Goal: Information Seeking & Learning: Learn about a topic

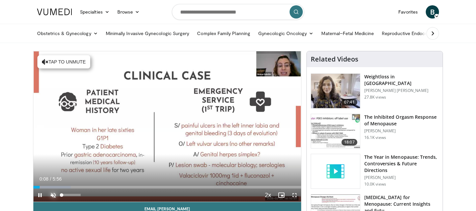
click at [53, 195] on span "Video Player" at bounding box center [53, 194] width 13 height 13
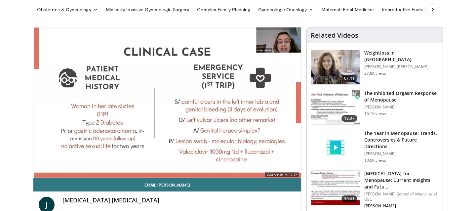
scroll to position [25, 0]
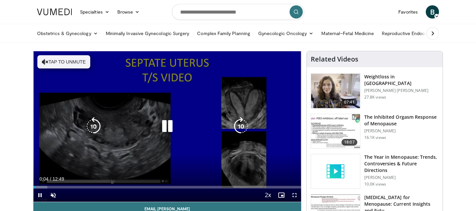
click at [162, 127] on icon "Video Player" at bounding box center [167, 126] width 18 height 18
click at [164, 132] on icon "Video Player" at bounding box center [167, 126] width 18 height 18
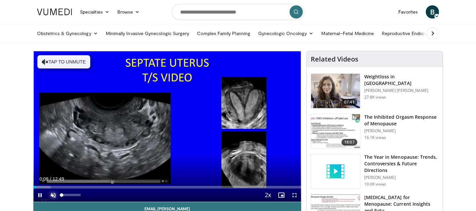
click at [54, 193] on span "Video Player" at bounding box center [53, 194] width 13 height 13
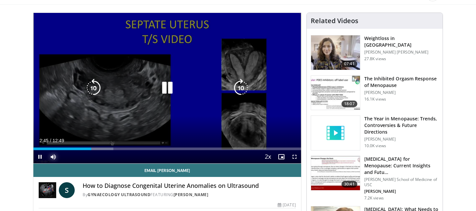
scroll to position [45, 0]
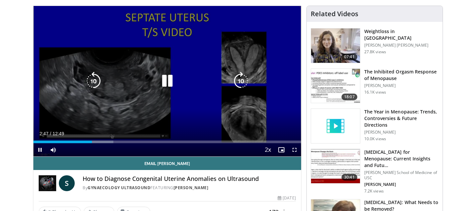
click at [167, 84] on icon "Video Player" at bounding box center [167, 81] width 18 height 18
click at [98, 83] on icon "Video Player" at bounding box center [93, 81] width 18 height 18
click at [96, 83] on icon "Video Player" at bounding box center [93, 81] width 18 height 18
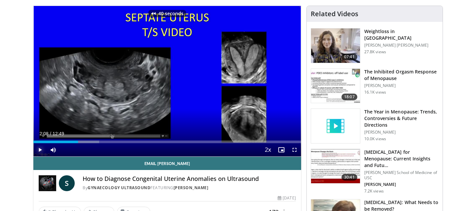
click at [39, 147] on span "Video Player" at bounding box center [39, 149] width 13 height 13
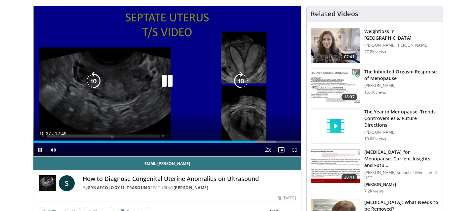
click at [94, 83] on icon "Video Player" at bounding box center [93, 81] width 18 height 18
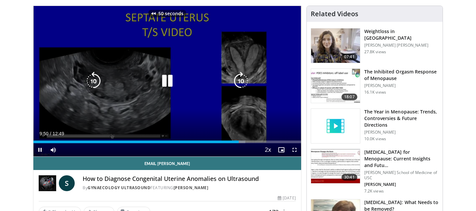
click at [94, 83] on icon "Video Player" at bounding box center [93, 81] width 18 height 18
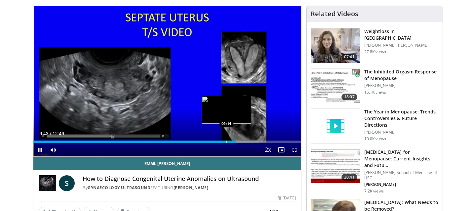
click at [227, 140] on div "09:43" at bounding box center [134, 141] width 203 height 3
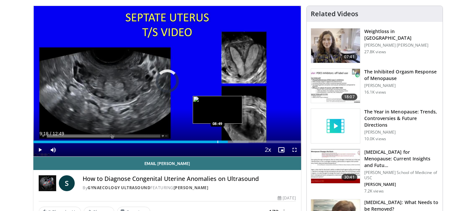
click at [217, 142] on div "Progress Bar" at bounding box center [217, 141] width 1 height 3
click at [210, 142] on div "Progress Bar" at bounding box center [210, 141] width 1 height 3
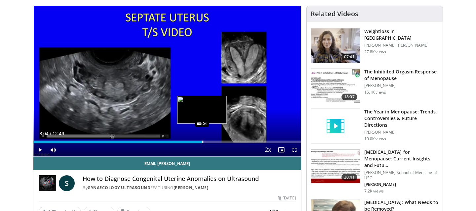
click at [202, 141] on div "Progress Bar" at bounding box center [202, 141] width 1 height 3
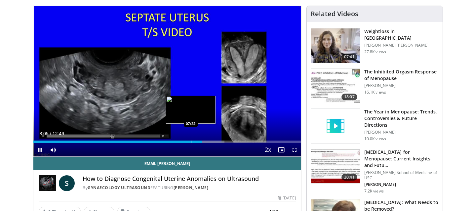
click at [189, 139] on div "Loaded : 71.34% 08:05 07:32" at bounding box center [167, 140] width 268 height 6
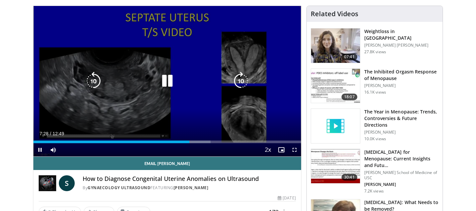
click at [183, 94] on div "70 seconds Tap to unmute" at bounding box center [167, 81] width 268 height 150
click at [165, 76] on icon "Video Player" at bounding box center [167, 81] width 18 height 18
